Goal: Find specific page/section: Find specific page/section

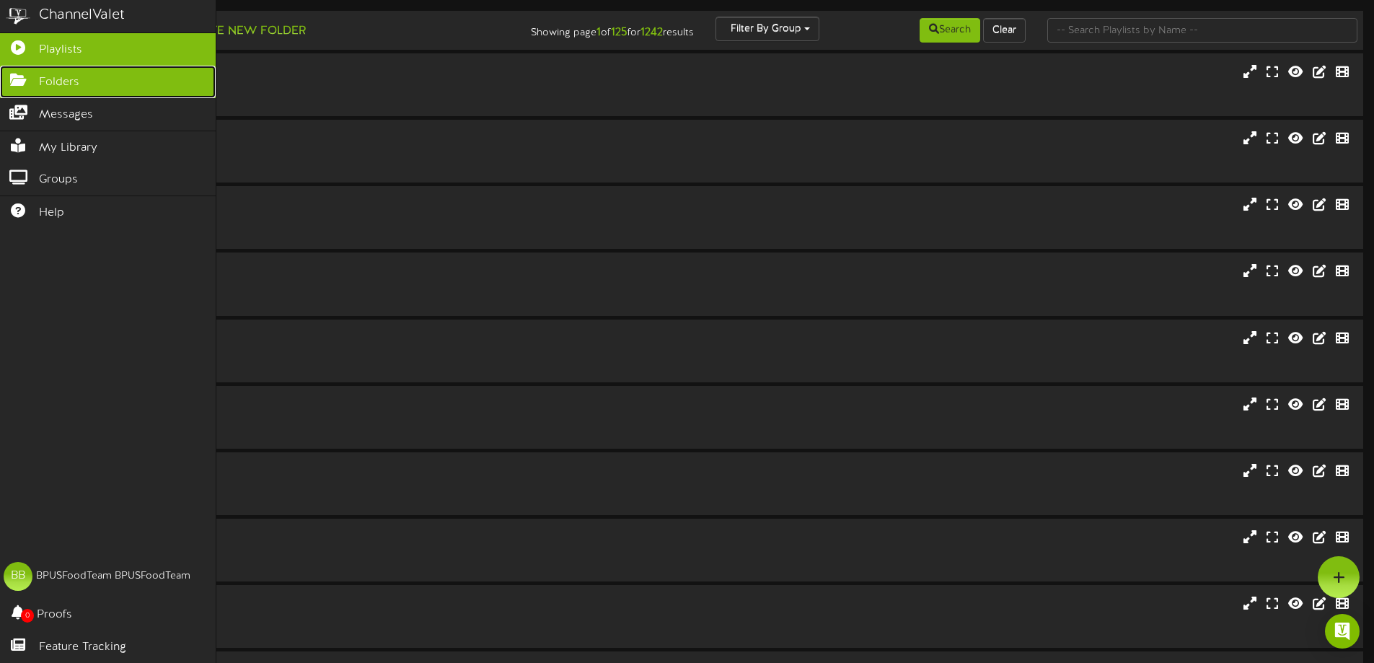
click at [50, 80] on span "Folders" at bounding box center [59, 82] width 40 height 17
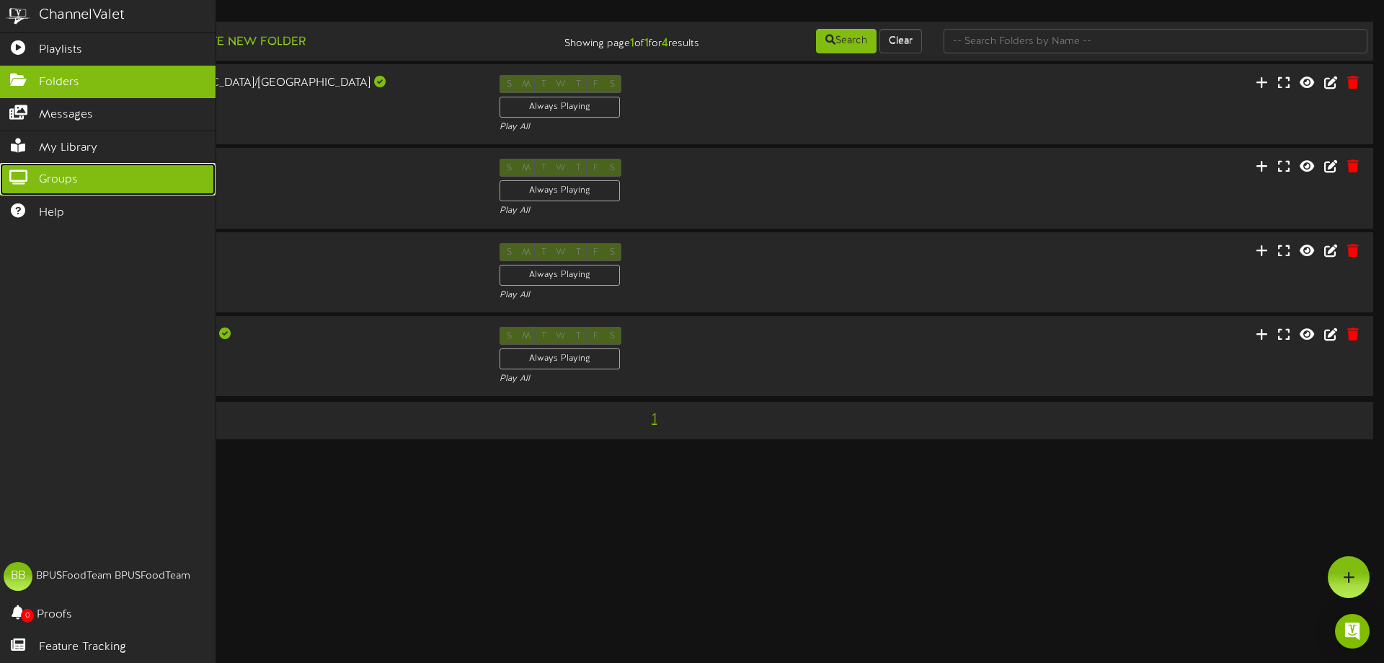
click at [50, 177] on span "Groups" at bounding box center [58, 180] width 39 height 17
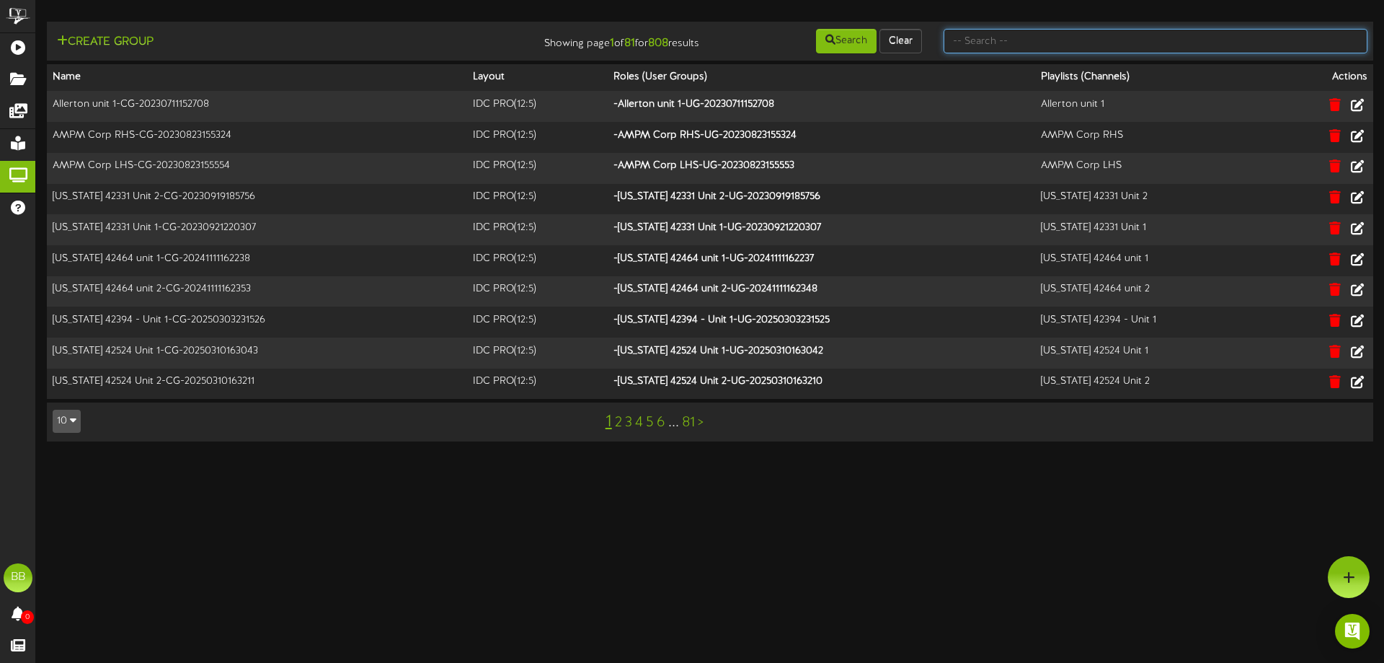
click at [1032, 39] on input "text" at bounding box center [1156, 41] width 424 height 25
type input "42564"
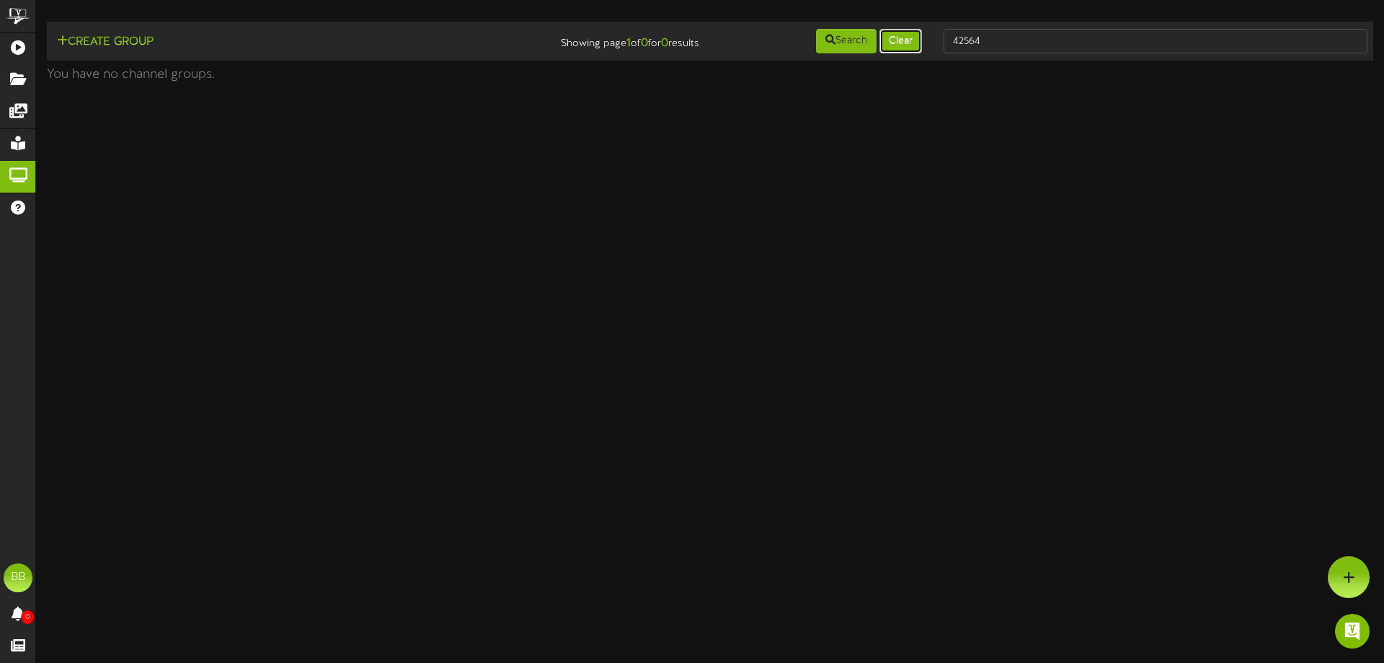
click at [902, 46] on button "Clear" at bounding box center [901, 41] width 43 height 25
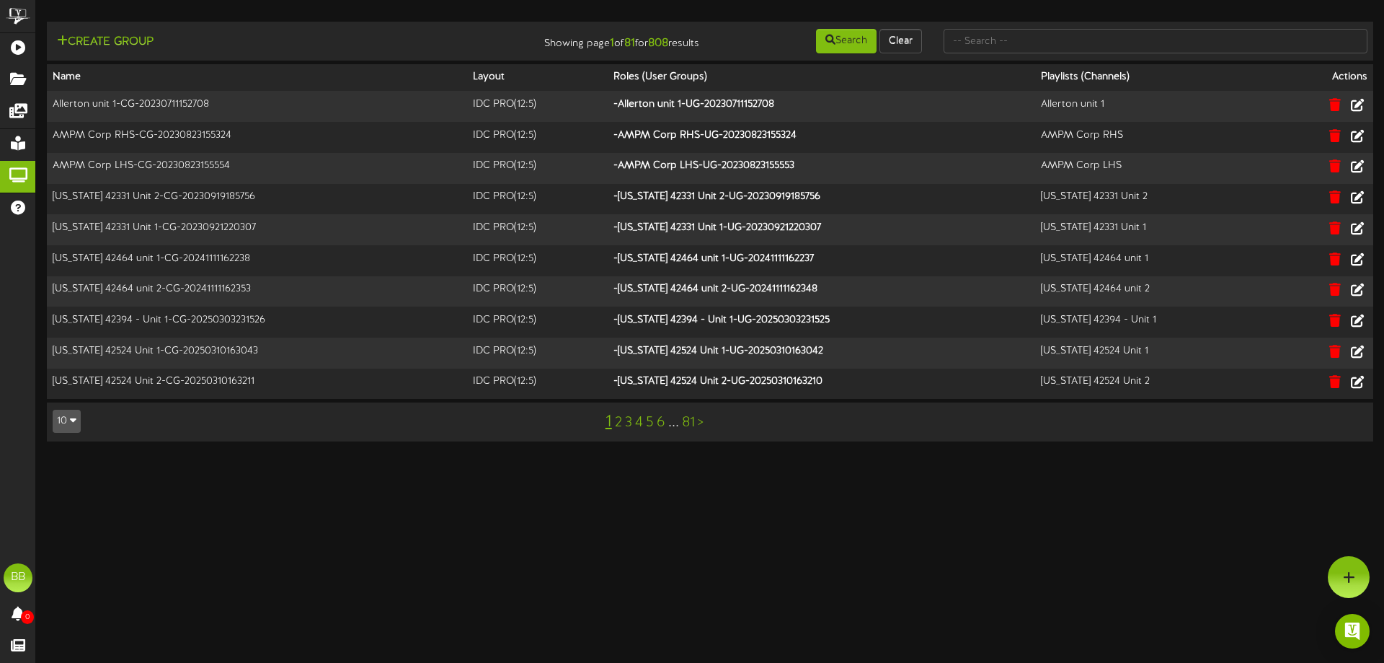
click at [687, 423] on link "81" at bounding box center [688, 423] width 13 height 16
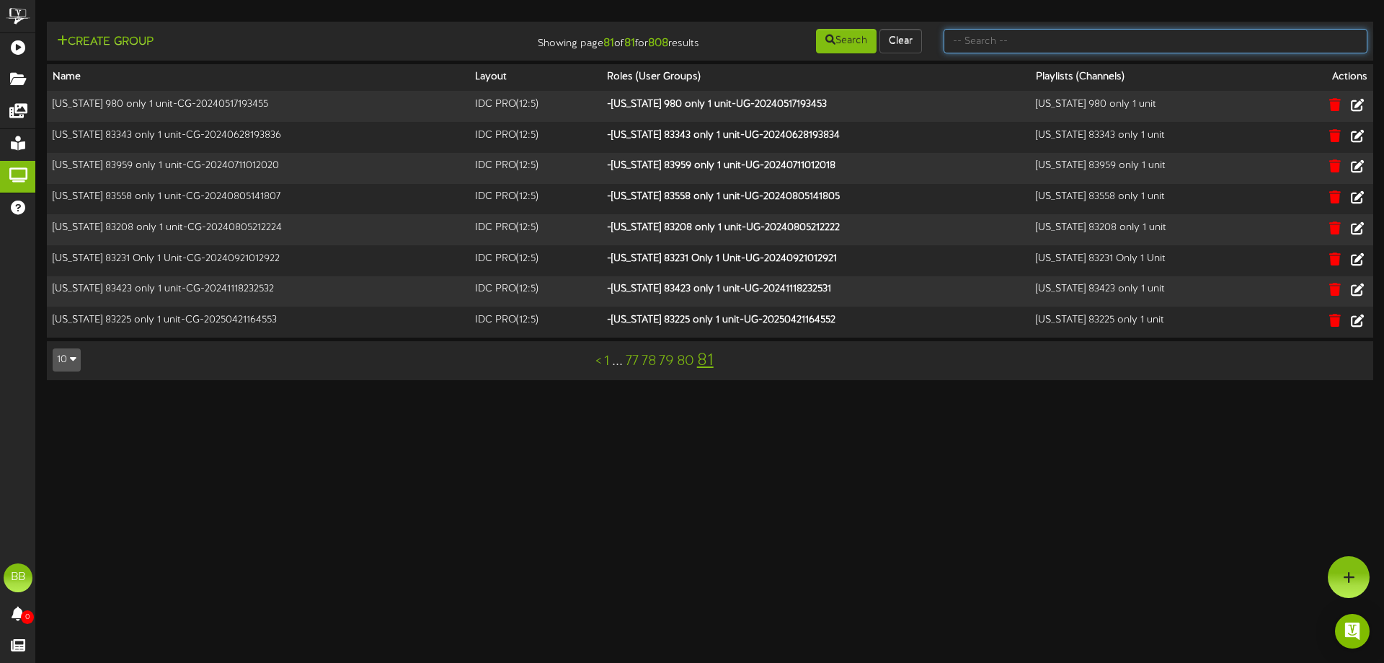
click at [1005, 48] on input "text" at bounding box center [1156, 41] width 424 height 25
click at [1000, 43] on input "text" at bounding box center [1156, 41] width 424 height 25
type input "83558"
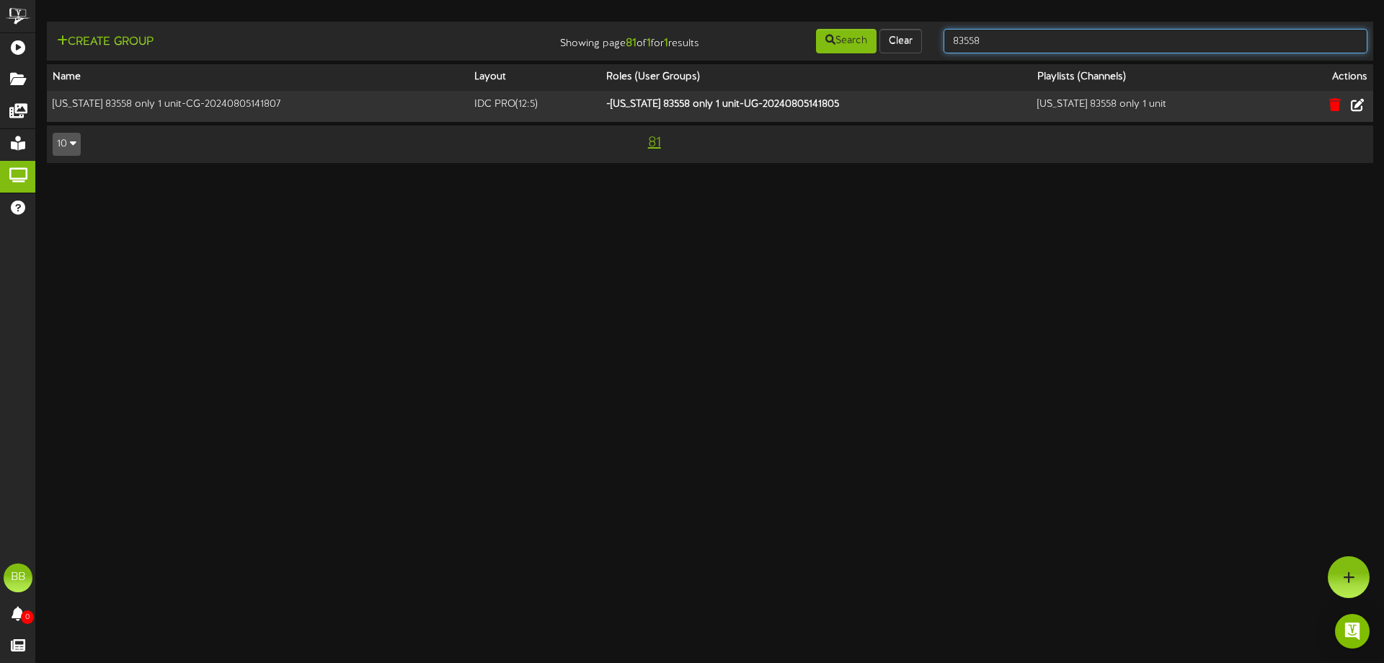
drag, startPoint x: 1001, startPoint y: 41, endPoint x: 945, endPoint y: 48, distance: 55.9
click at [945, 48] on input "83558" at bounding box center [1156, 41] width 424 height 25
type input "42564"
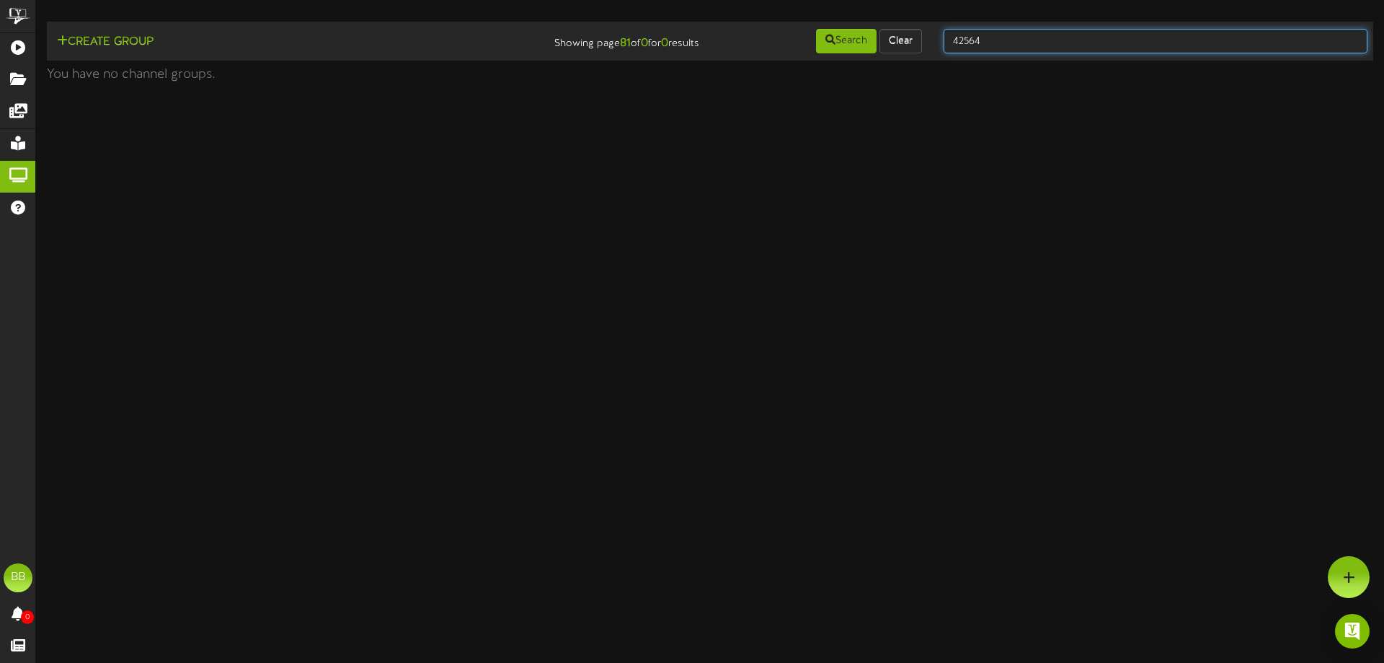
drag, startPoint x: 992, startPoint y: 45, endPoint x: 937, endPoint y: 45, distance: 55.5
click at [937, 45] on div "42564" at bounding box center [1156, 40] width 446 height 27
type input "42851"
